Goal: Information Seeking & Learning: Learn about a topic

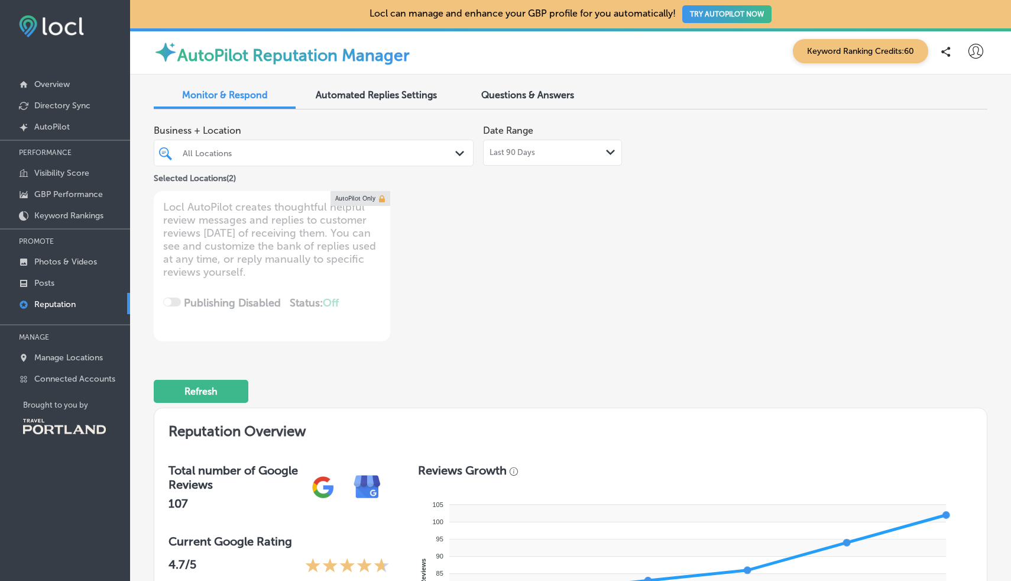
type textarea "x"
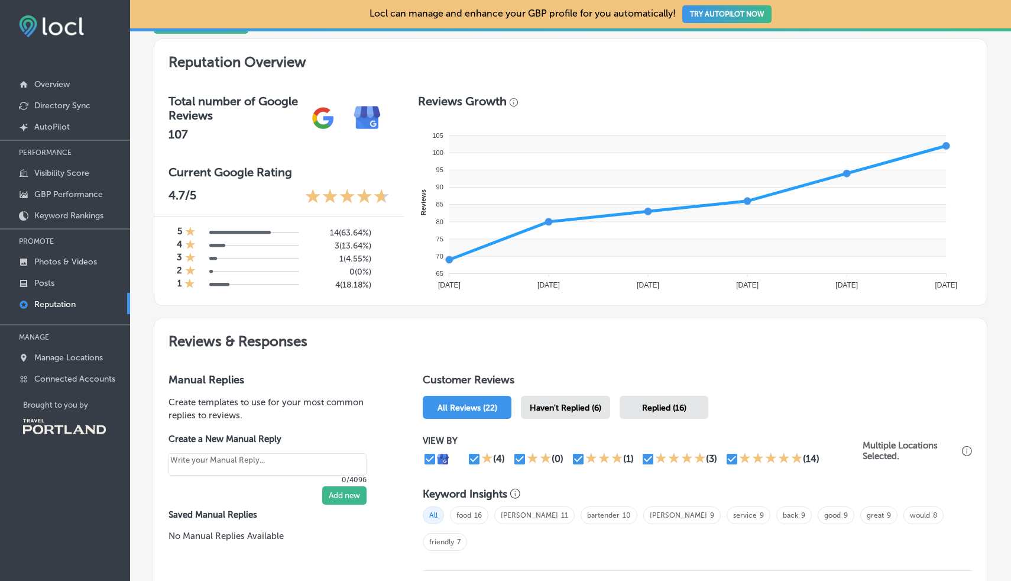
scroll to position [369, 0]
click at [66, 171] on p "Visibility Score" at bounding box center [61, 173] width 55 height 10
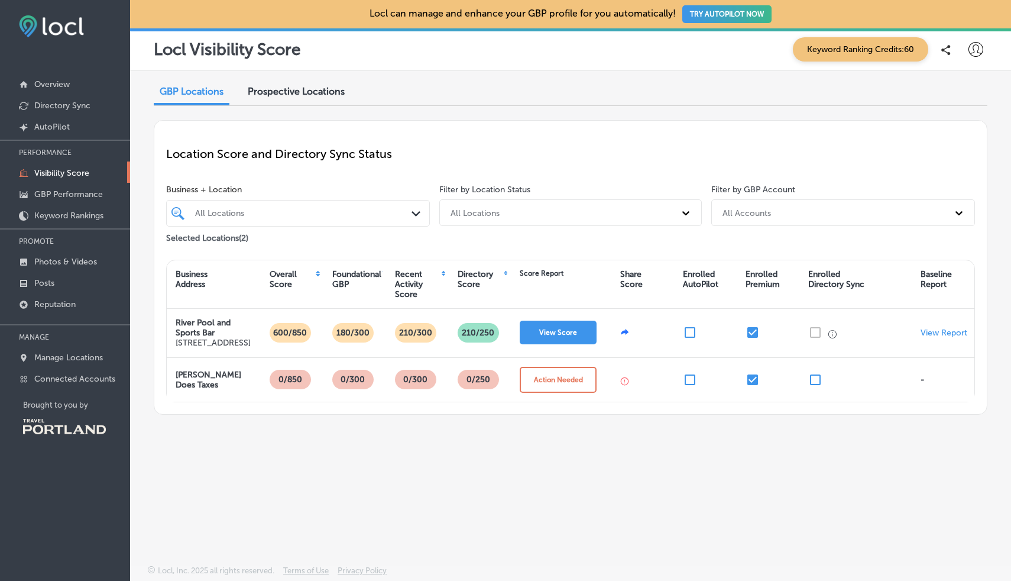
click at [192, 94] on span "GBP Locations" at bounding box center [192, 91] width 64 height 11
click at [62, 192] on p "GBP Performance" at bounding box center [68, 194] width 69 height 10
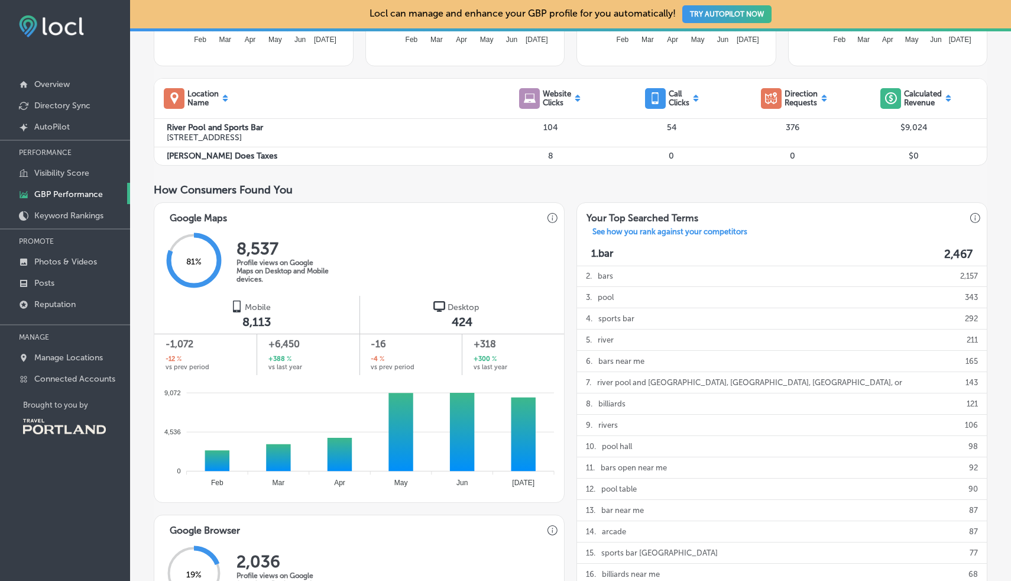
scroll to position [482, 0]
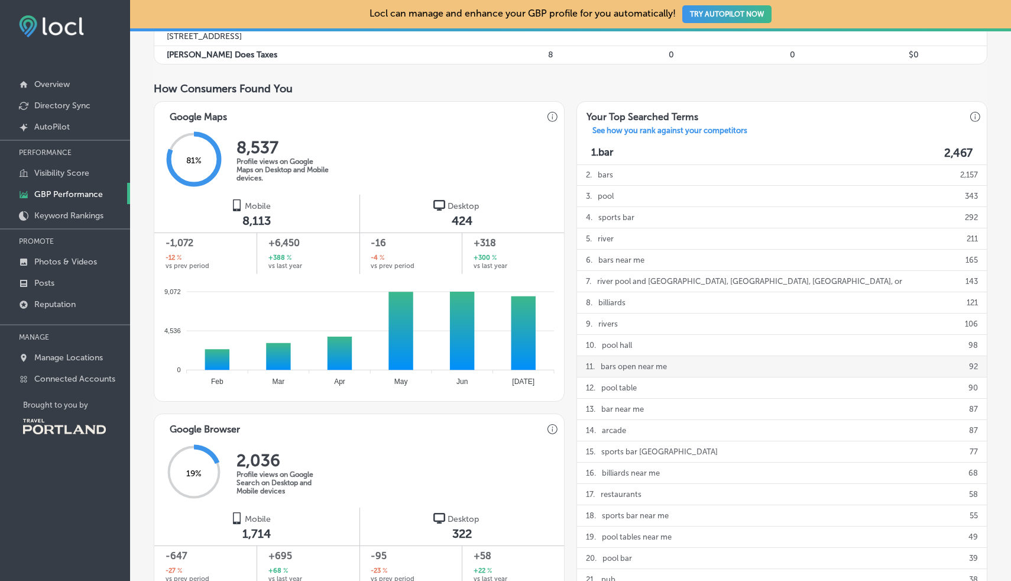
click at [630, 371] on p "bars open near me" at bounding box center [634, 366] width 66 height 21
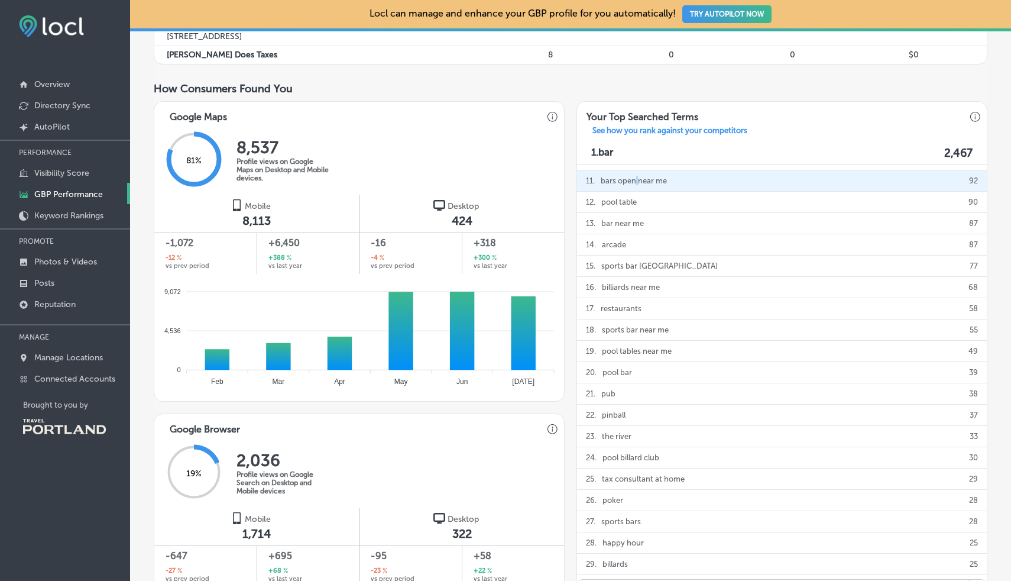
scroll to position [196, 0]
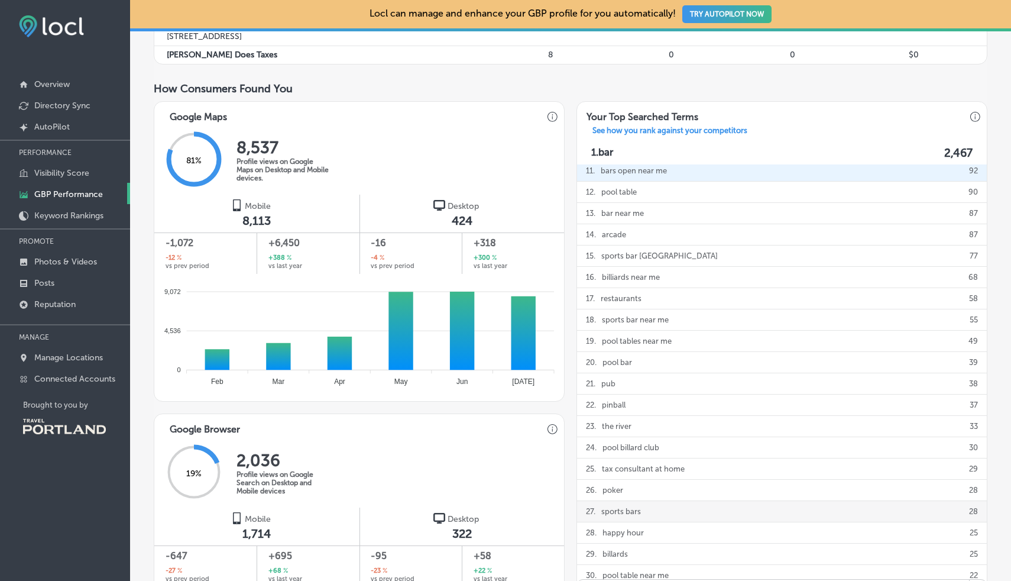
click at [633, 517] on p "sports bars" at bounding box center [621, 511] width 40 height 21
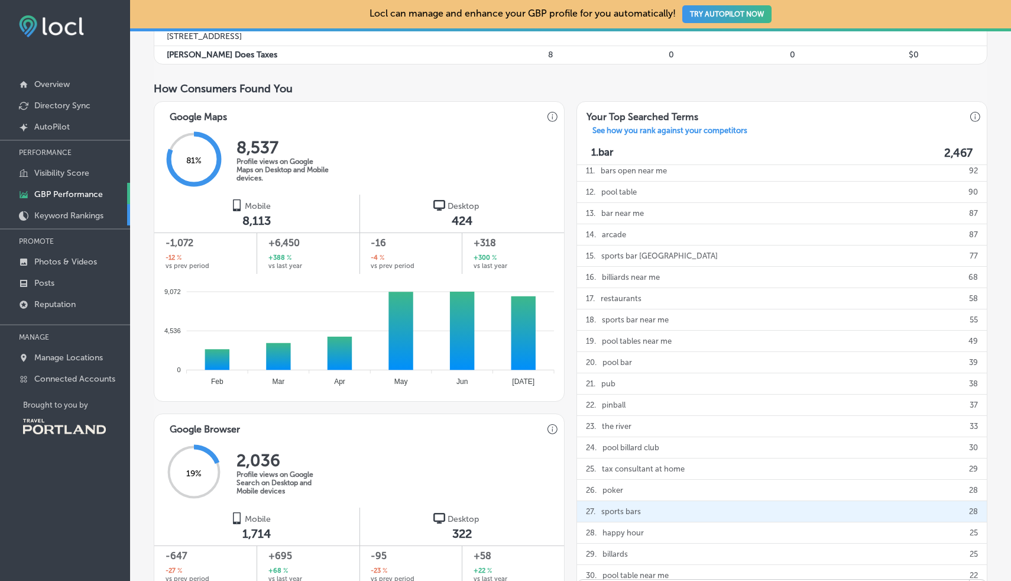
click at [59, 215] on p "Keyword Rankings" at bounding box center [68, 215] width 69 height 10
